Goal: Task Accomplishment & Management: Complete application form

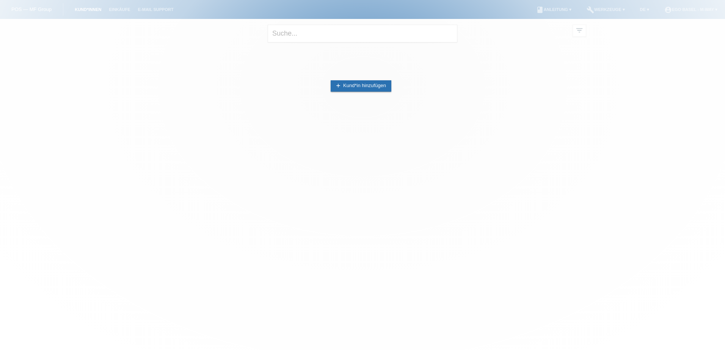
click at [281, 65] on div at bounding box center [362, 175] width 725 height 350
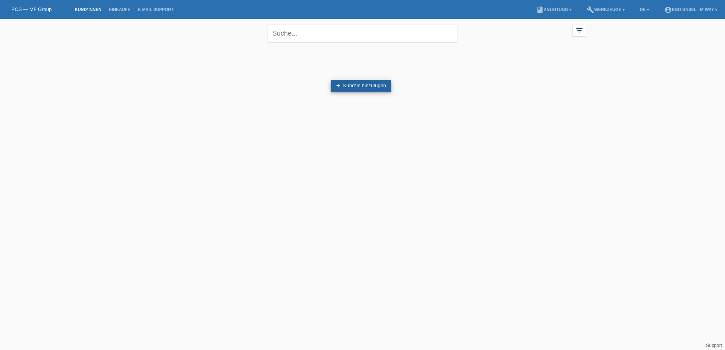
click at [345, 85] on link "add Kund*in hinzufügen" at bounding box center [361, 85] width 61 height 11
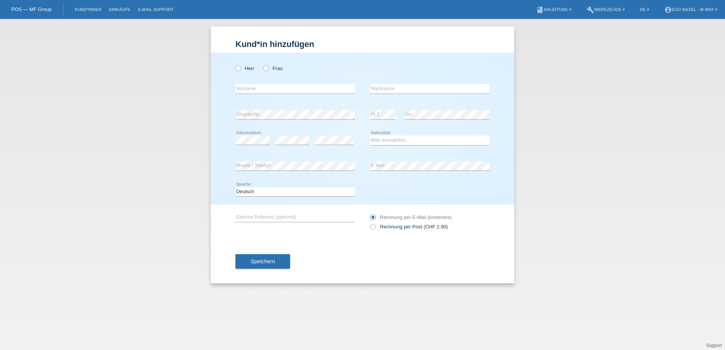
click at [546, 265] on div "Kund*in hinzufügen Kunde hinzufügen Kundin hinzufügen Herr Frau error Vorname e…" at bounding box center [362, 184] width 725 height 331
click at [171, 87] on div "Kund*in hinzufügen Kunde hinzufügen Kundin hinzufügen Herr Frau error Vorname e…" at bounding box center [362, 184] width 725 height 331
